Goal: Task Accomplishment & Management: Manage account settings

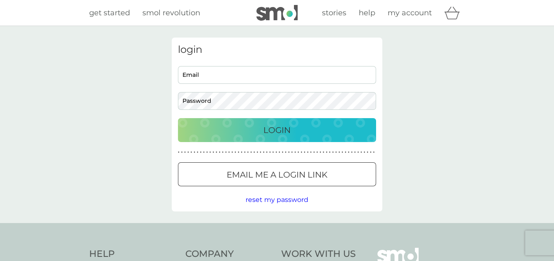
type input "ailsamaehickman04@gmail.com"
click at [236, 119] on button "Login" at bounding box center [277, 130] width 198 height 24
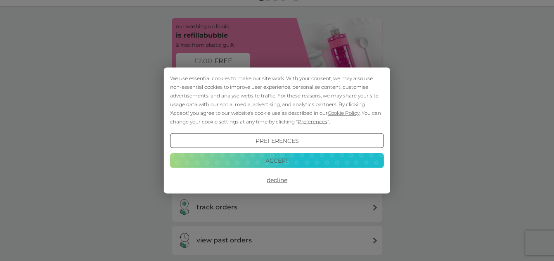
scroll to position [20, 0]
click at [284, 178] on button "Decline" at bounding box center [277, 180] width 214 height 15
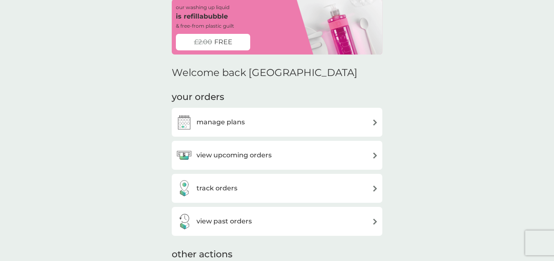
scroll to position [43, 0]
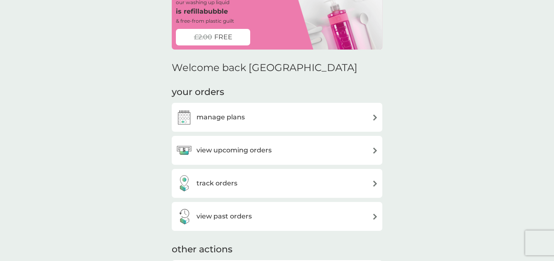
click at [293, 154] on div "view upcoming orders" at bounding box center [277, 150] width 202 height 17
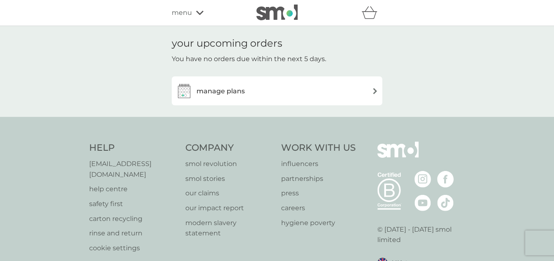
click at [302, 88] on div "manage plans" at bounding box center [277, 91] width 202 height 17
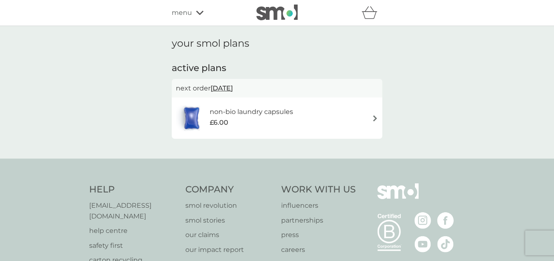
click at [233, 88] on span "[DATE]" at bounding box center [222, 88] width 22 height 16
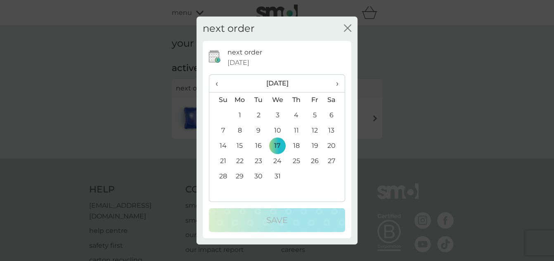
click at [345, 30] on icon "close" at bounding box center [347, 27] width 7 height 7
